Goal: Task Accomplishment & Management: Use online tool/utility

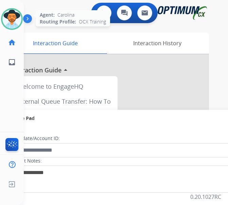
click at [18, 13] on img at bounding box center [11, 19] width 19 height 19
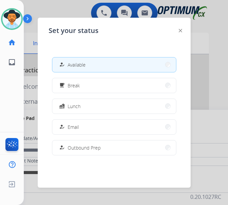
scroll to position [136, 0]
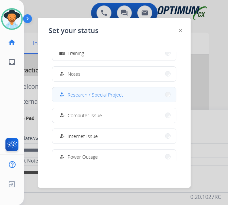
click at [112, 97] on span "Research / Special Project" at bounding box center [95, 94] width 55 height 7
